Goal: Transaction & Acquisition: Purchase product/service

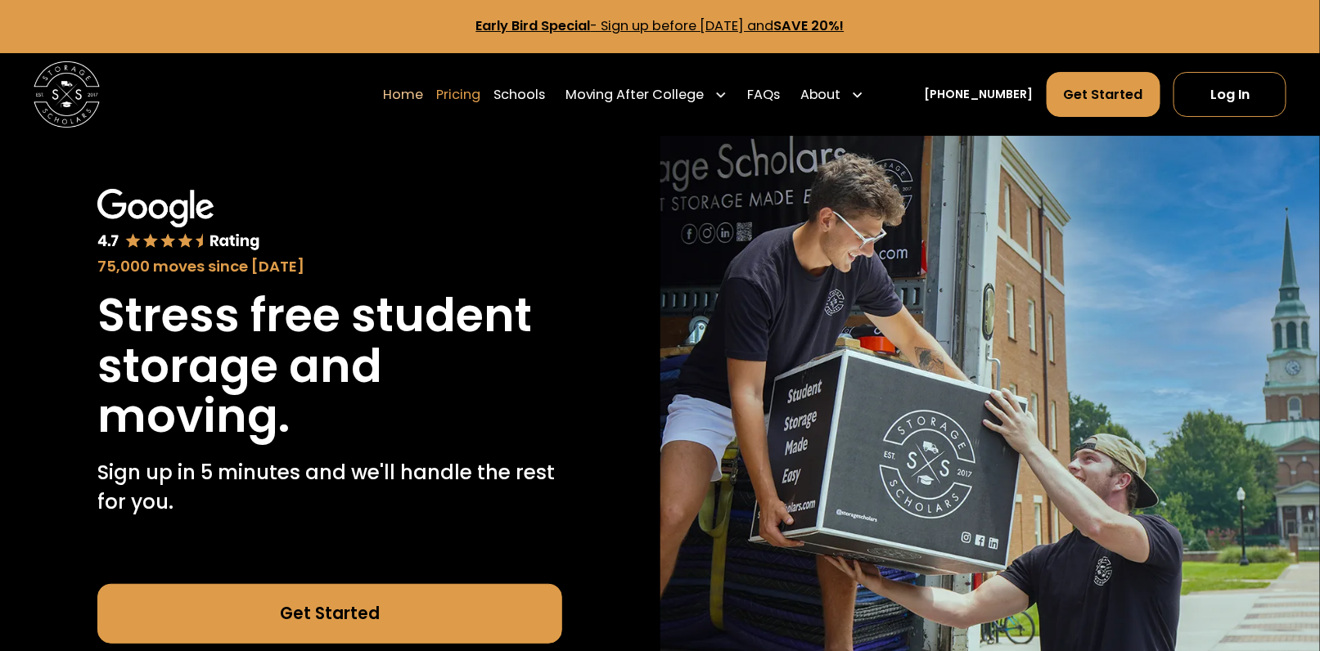
click at [480, 101] on link "Pricing" at bounding box center [458, 94] width 44 height 47
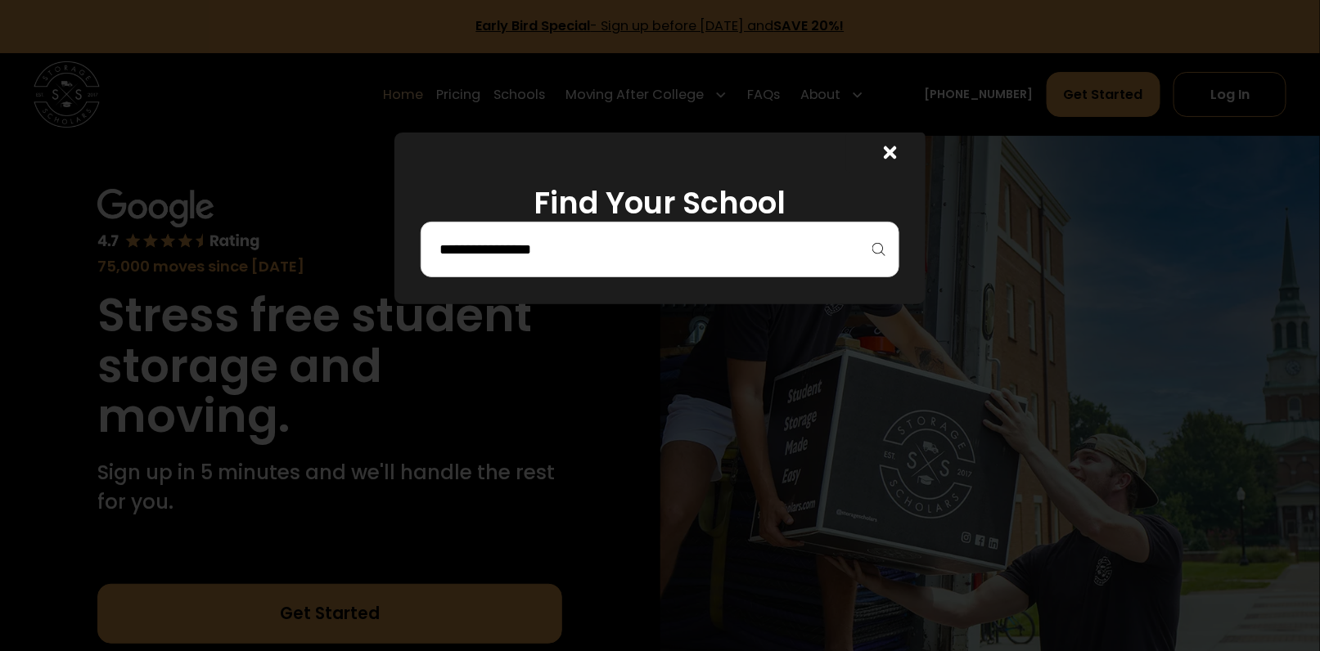
click at [896, 156] on icon at bounding box center [890, 153] width 13 height 20
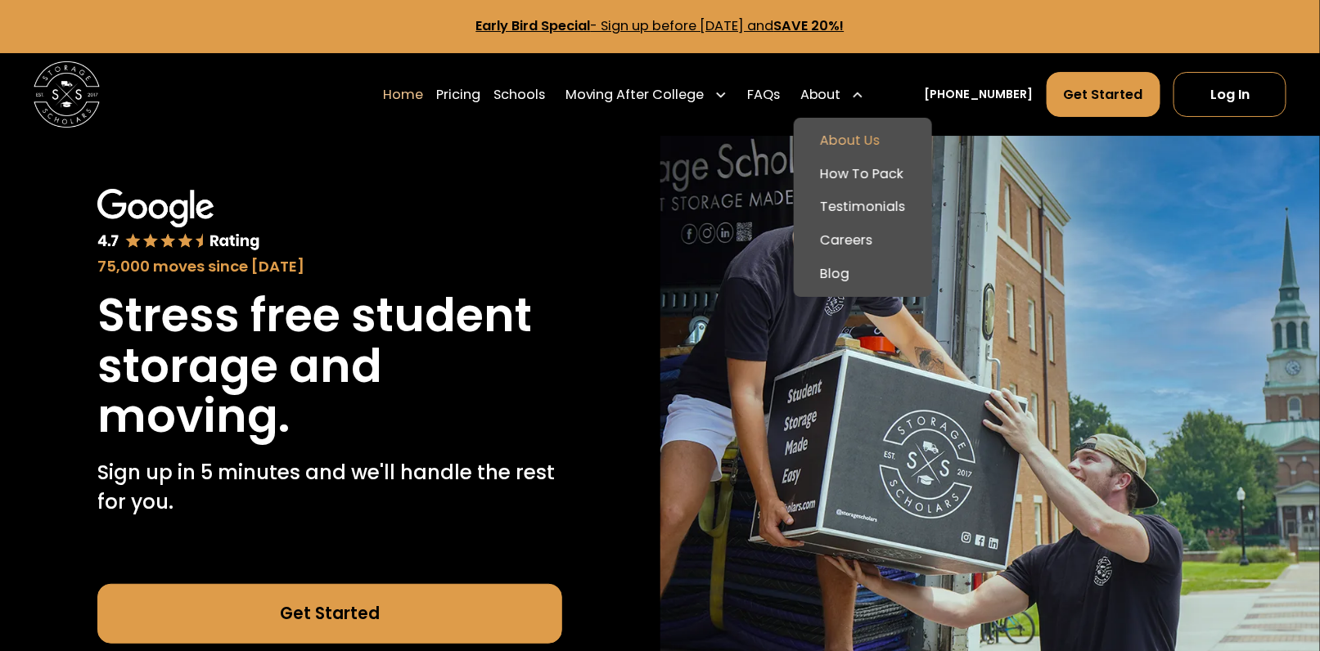
click at [874, 133] on link "About Us" at bounding box center [862, 141] width 125 height 34
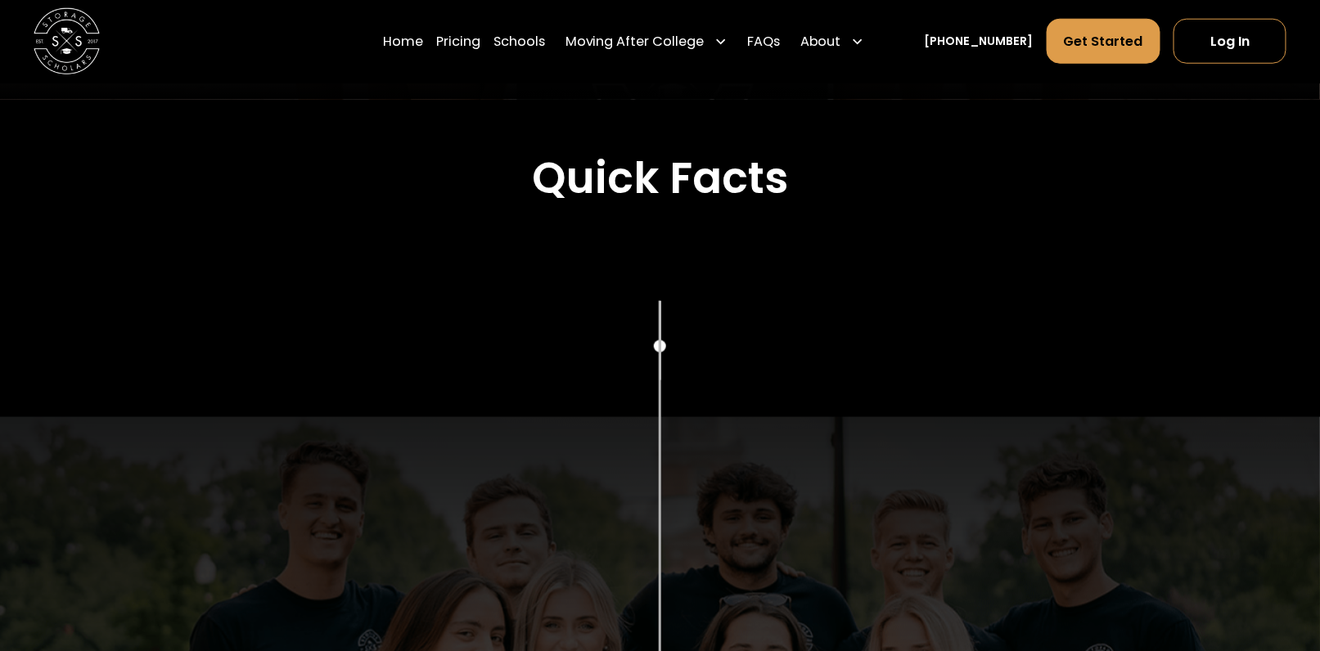
drag, startPoint x: 872, startPoint y: 92, endPoint x: 928, endPoint y: 274, distance: 190.3
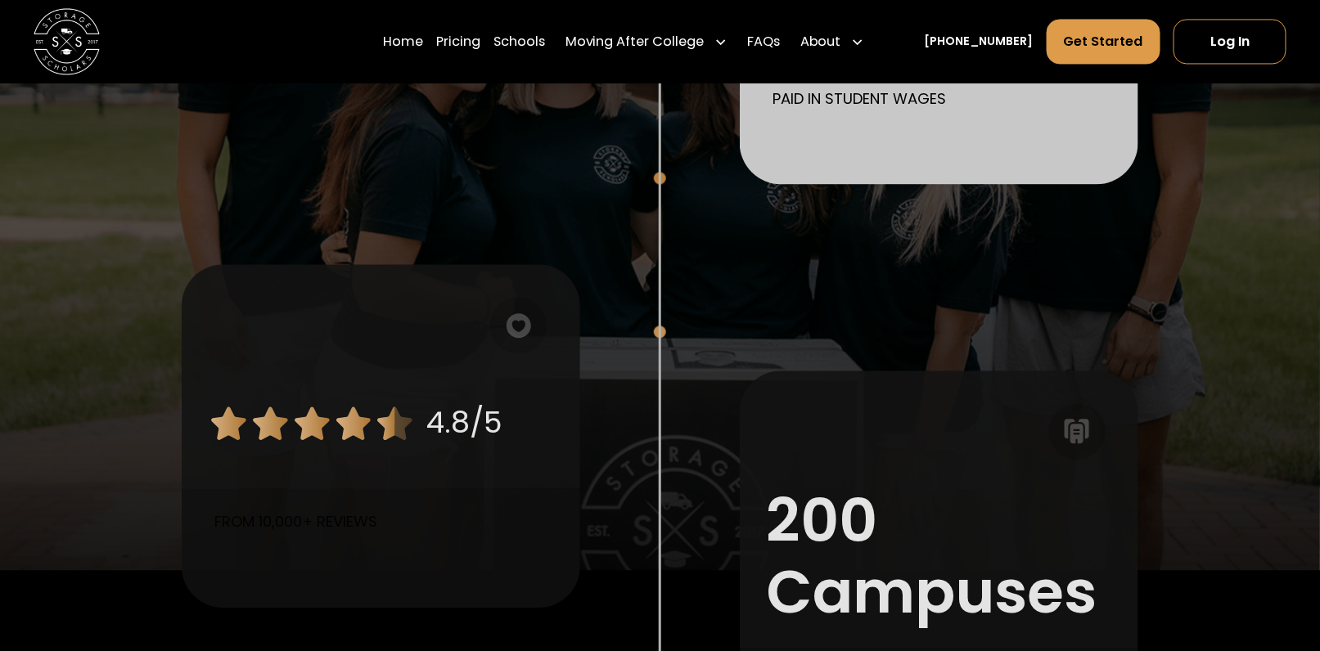
drag, startPoint x: 759, startPoint y: 143, endPoint x: 746, endPoint y: 269, distance: 126.6
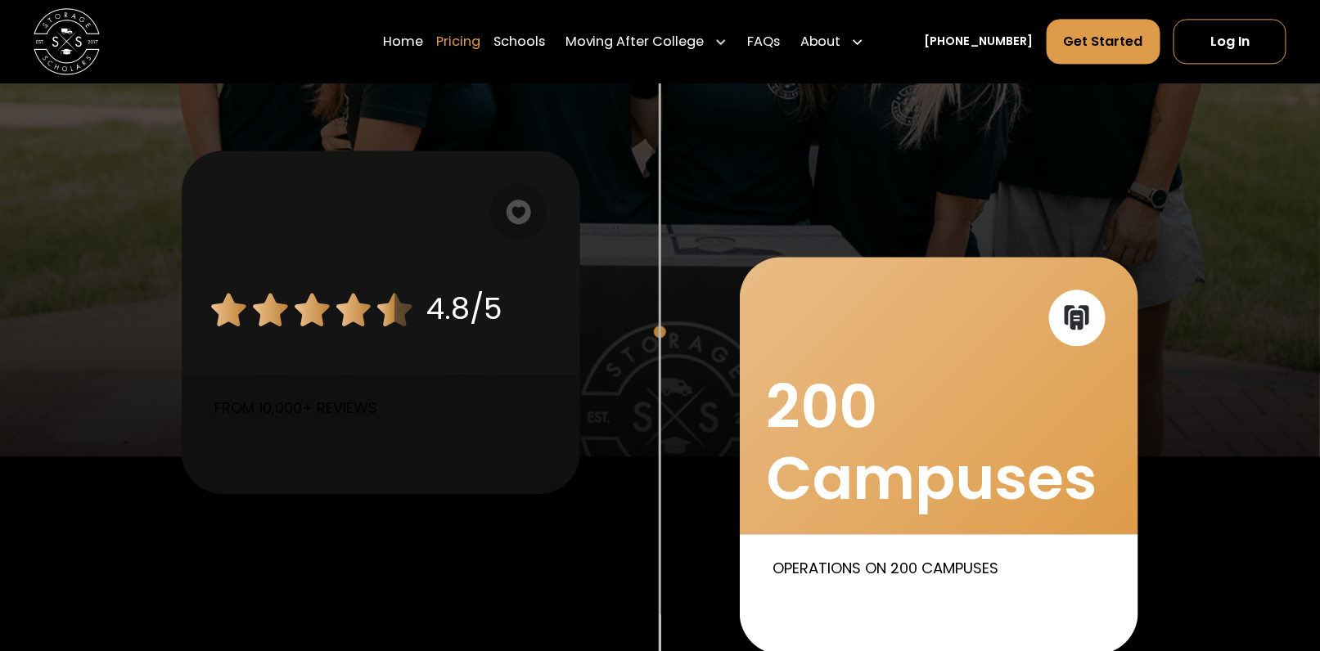
click at [480, 35] on link "Pricing" at bounding box center [458, 41] width 44 height 47
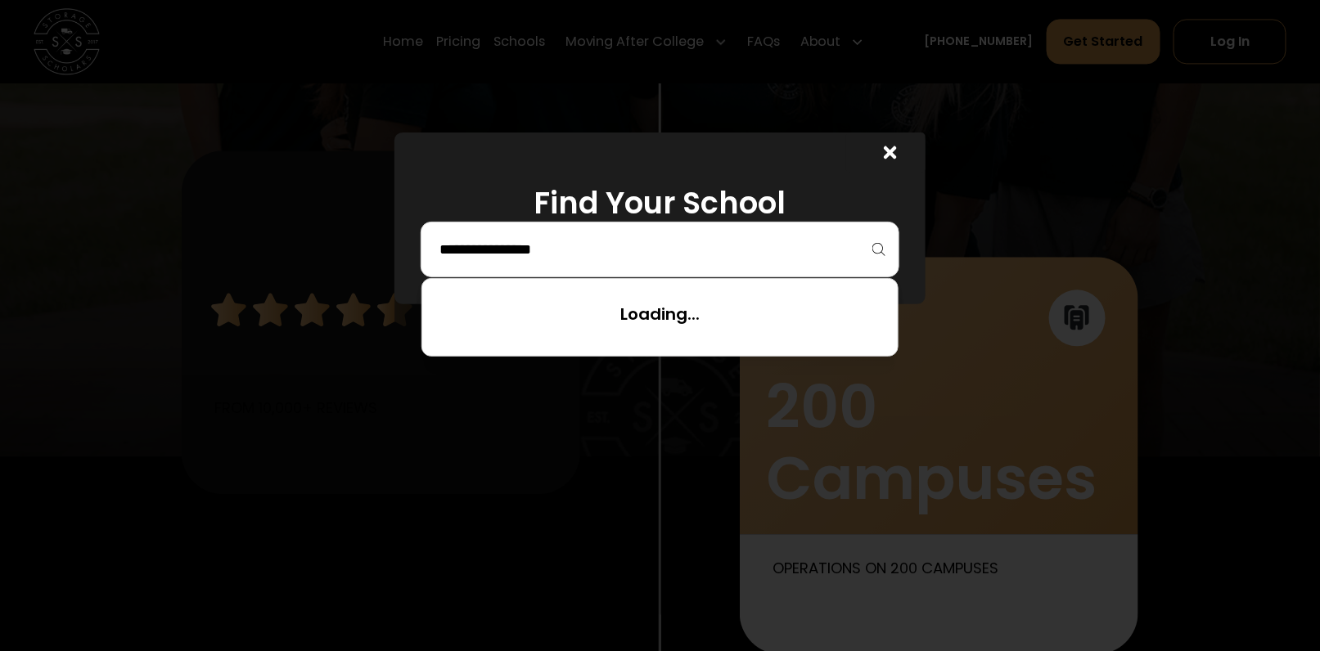
click at [523, 241] on input "search" at bounding box center [660, 250] width 444 height 28
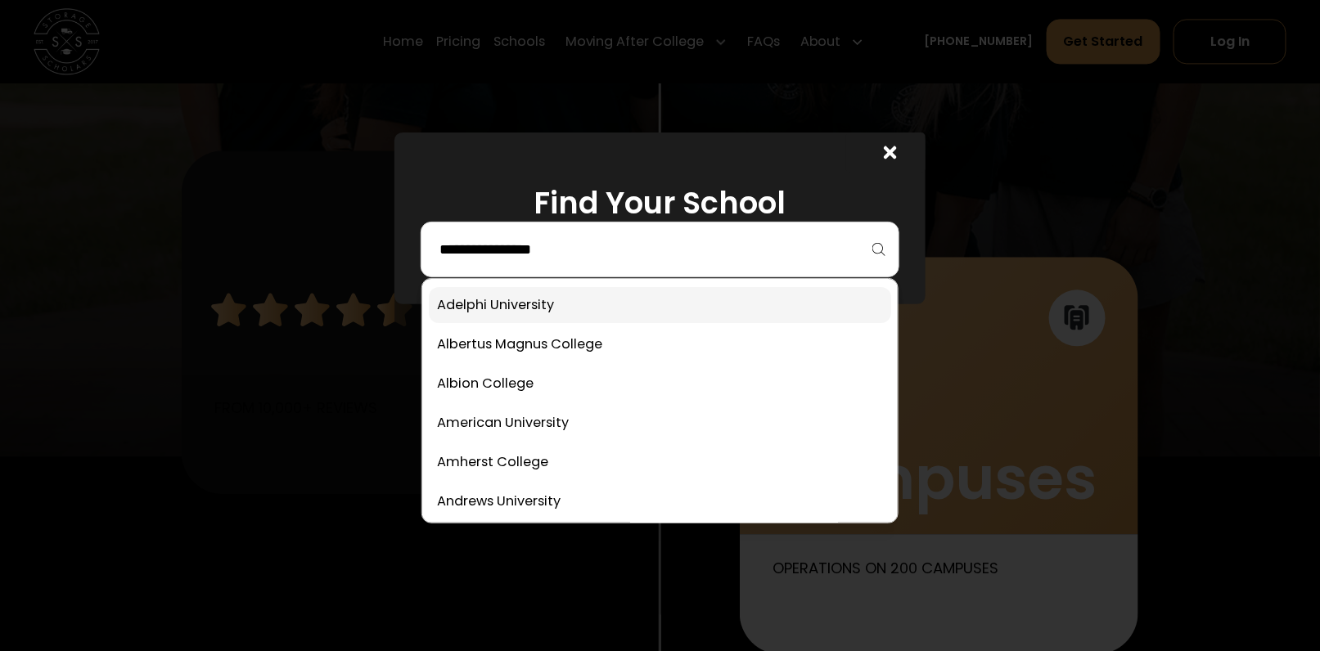
click at [533, 308] on link at bounding box center [660, 305] width 462 height 36
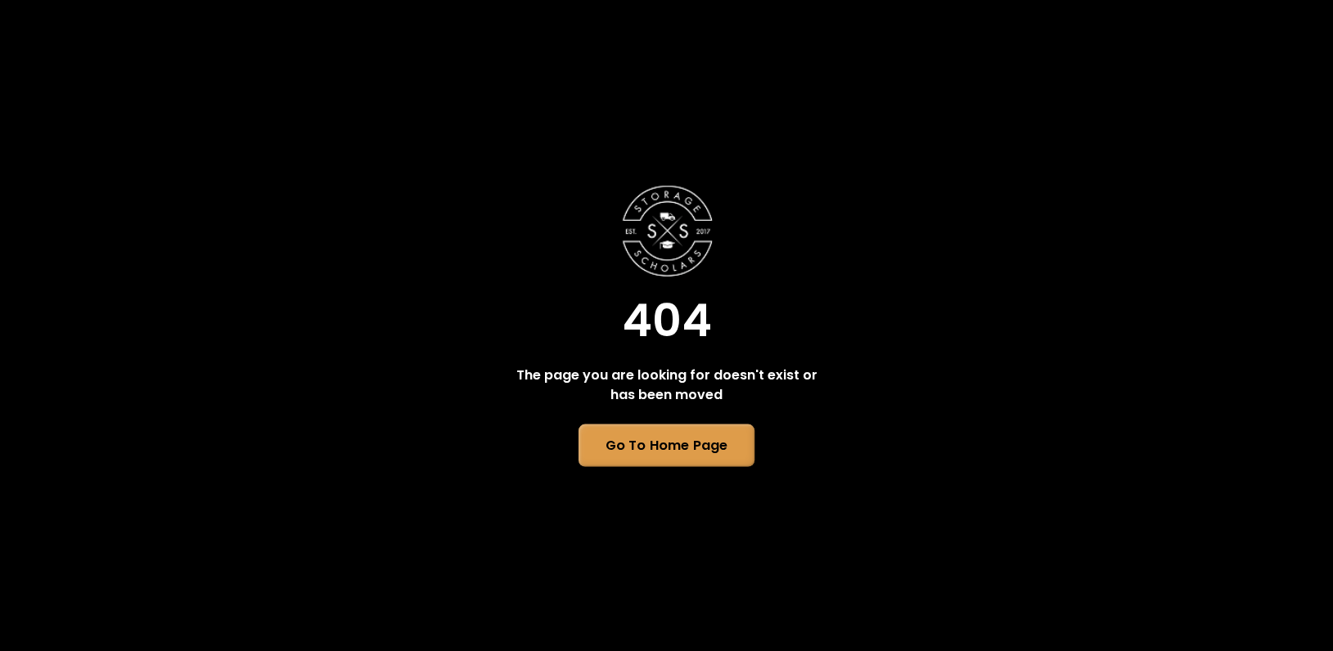
click at [633, 440] on link "Go To Home Page" at bounding box center [667, 445] width 176 height 43
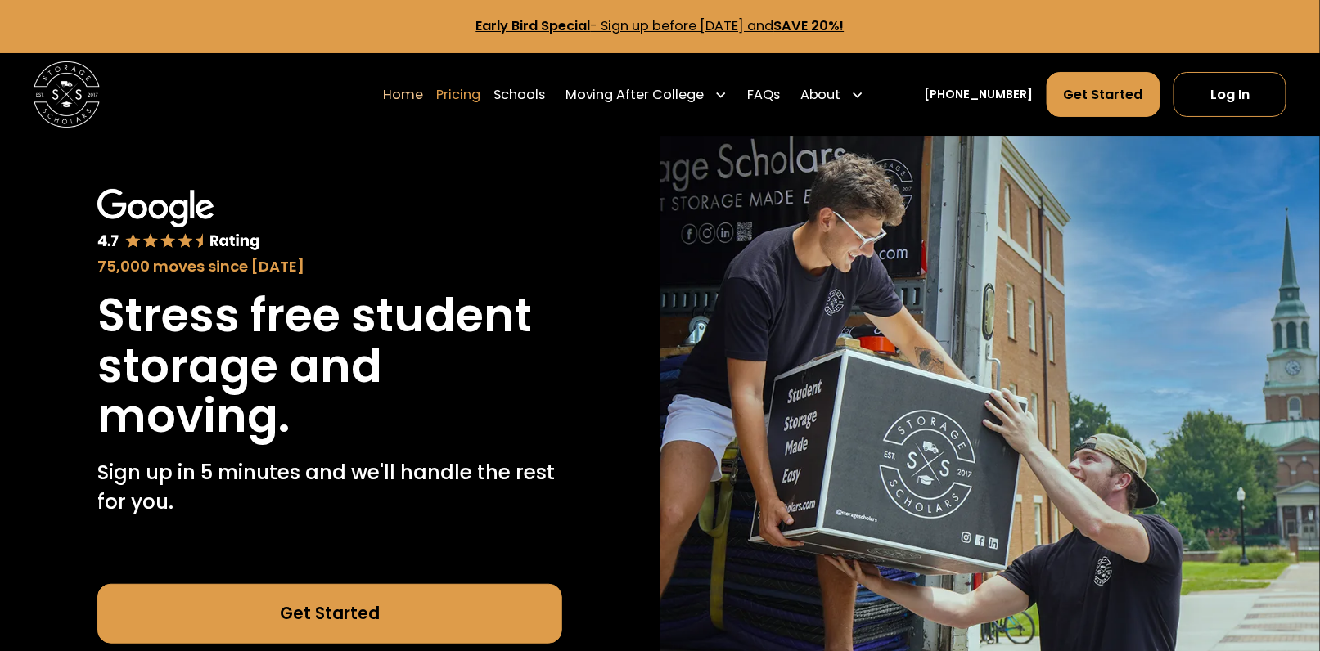
click at [468, 97] on link "Pricing" at bounding box center [458, 94] width 44 height 47
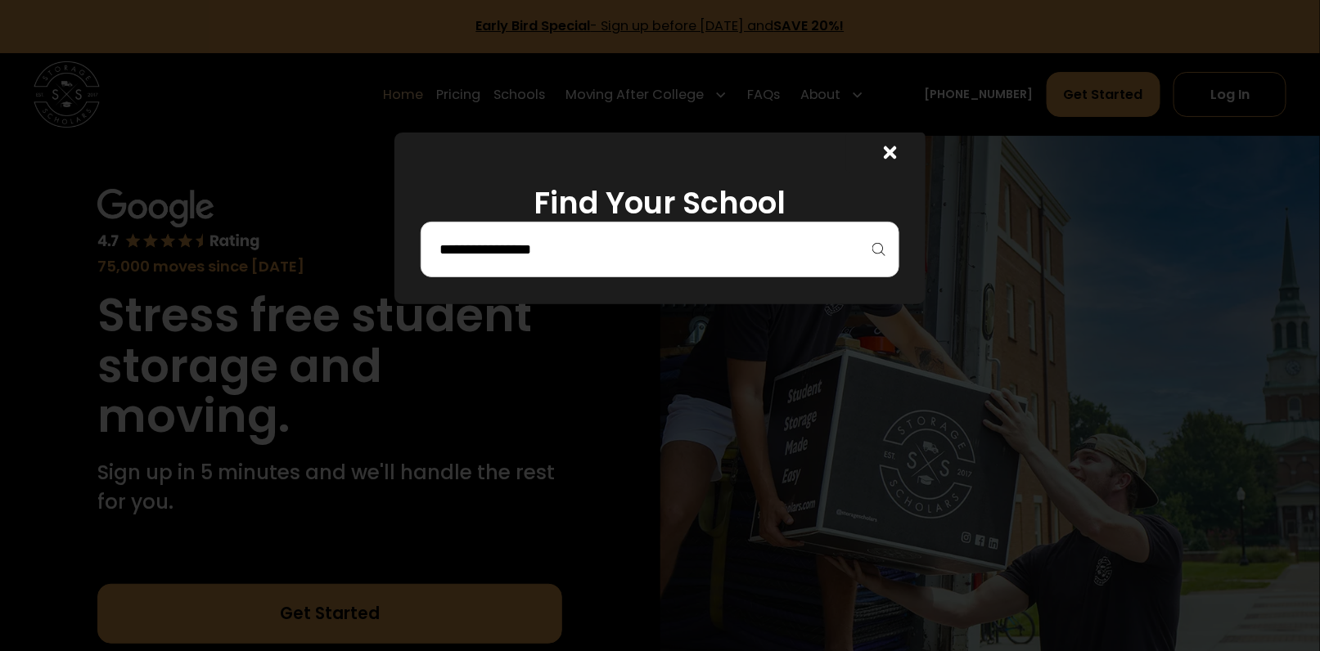
click at [562, 258] on input "search" at bounding box center [660, 250] width 444 height 28
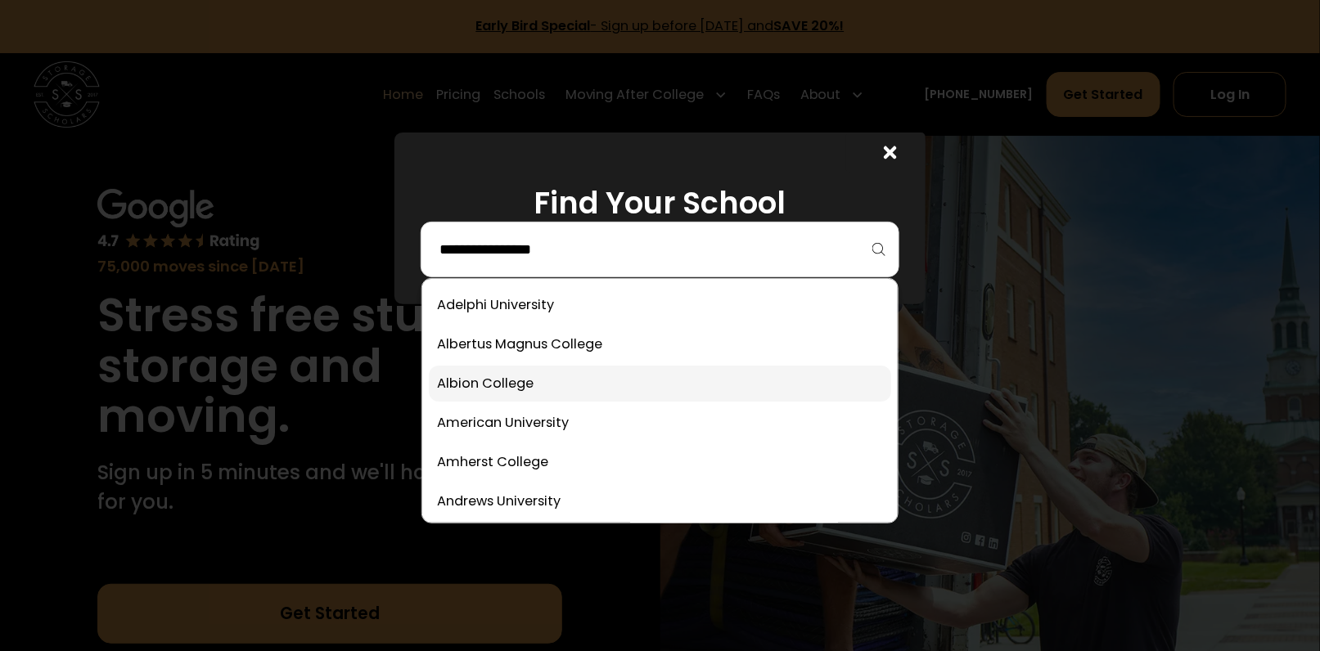
click at [525, 388] on link at bounding box center [660, 384] width 462 height 36
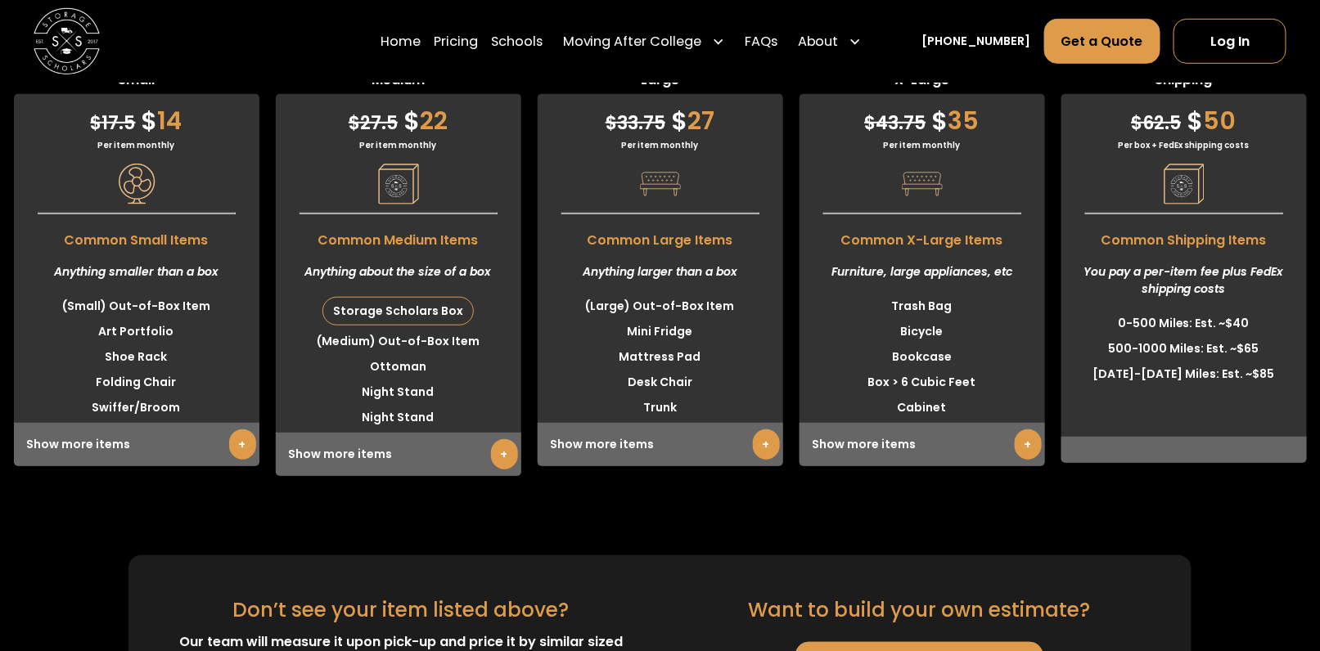
scroll to position [5160, 0]
